Goal: Task Accomplishment & Management: Manage account settings

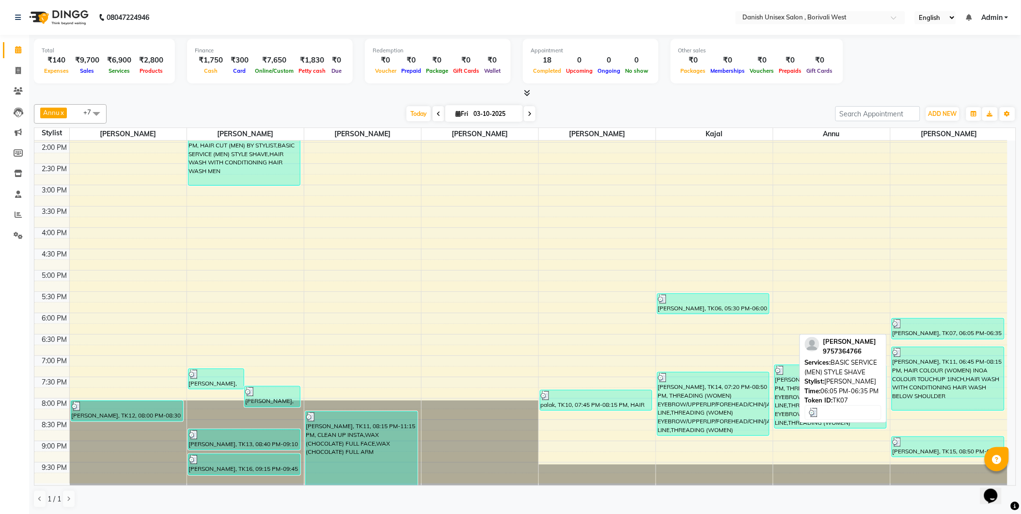
scroll to position [0, 0]
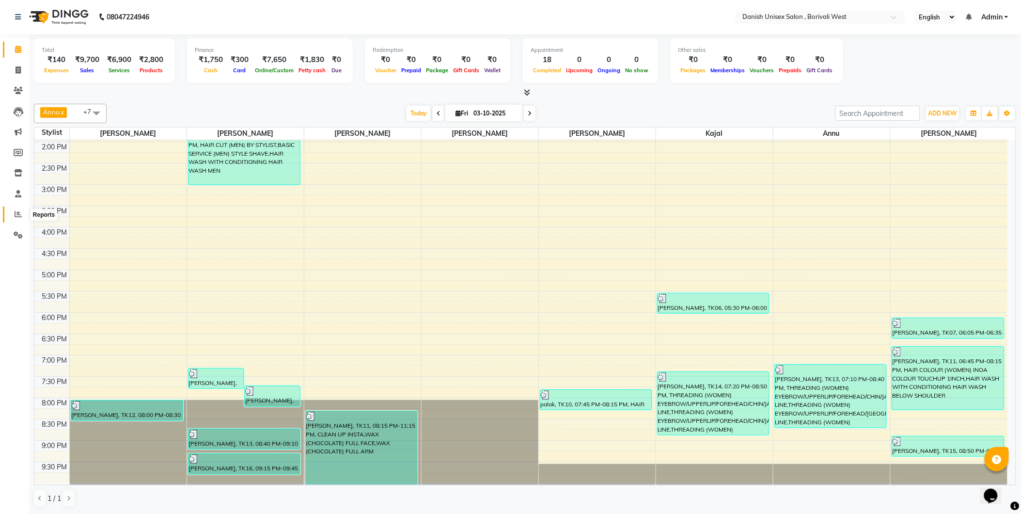
click at [17, 214] on icon at bounding box center [18, 213] width 7 height 7
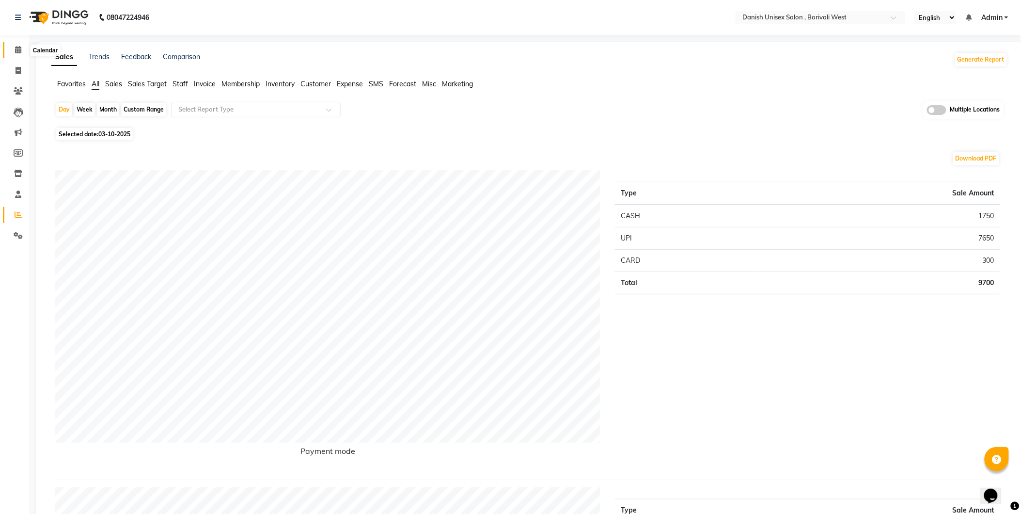
click at [17, 46] on icon at bounding box center [18, 49] width 6 height 7
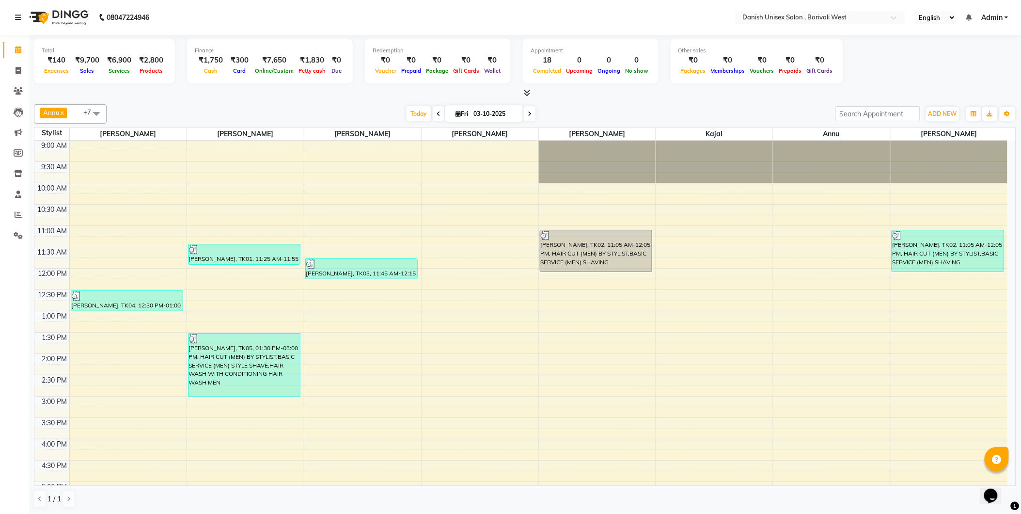
click at [1007, 16] on link "Admin" at bounding box center [994, 18] width 27 height 10
click at [962, 65] on link "Sign out" at bounding box center [958, 66] width 89 height 15
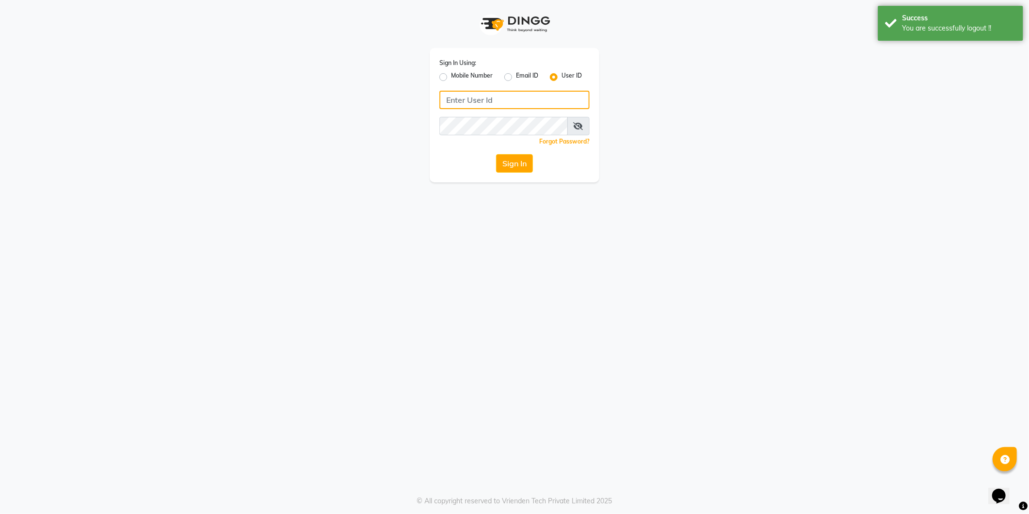
type input "[PERSON_NAME]"
click at [451, 78] on label "Mobile Number" at bounding box center [472, 77] width 42 height 12
click at [451, 78] on input "Mobile Number" at bounding box center [454, 74] width 6 height 6
radio input "true"
radio input "false"
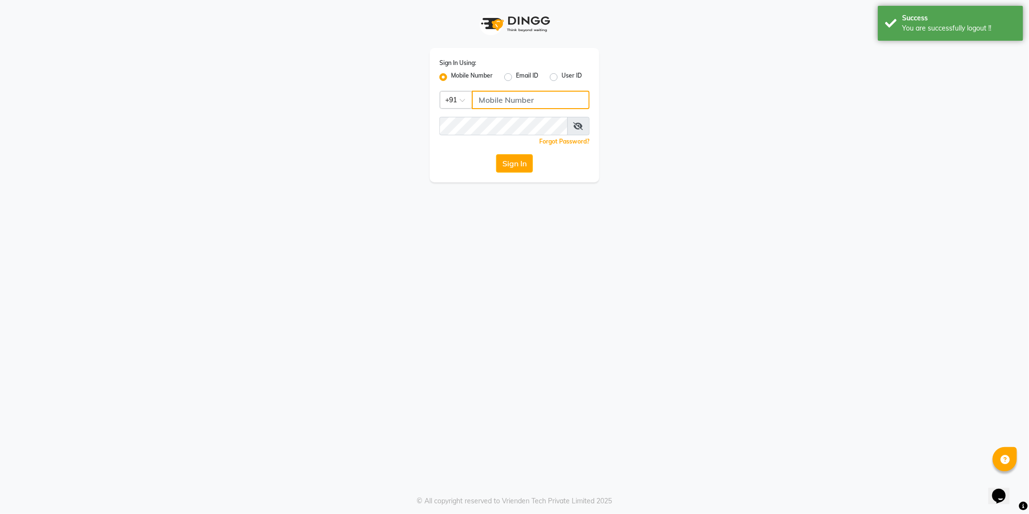
click at [501, 98] on input "Username" at bounding box center [531, 100] width 118 height 18
type input "9372078213"
click at [497, 159] on button "Sign In" at bounding box center [514, 163] width 37 height 18
